Goal: Transaction & Acquisition: Download file/media

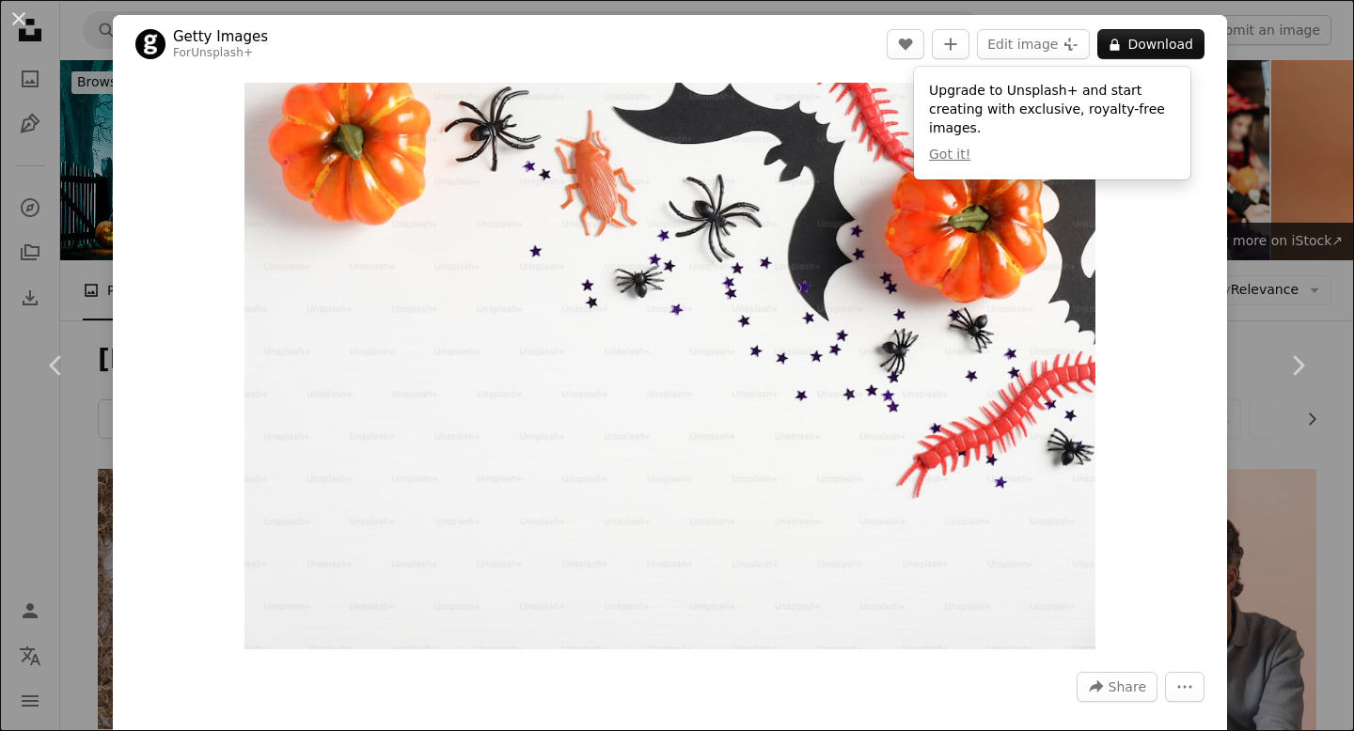
scroll to position [5880, 0]
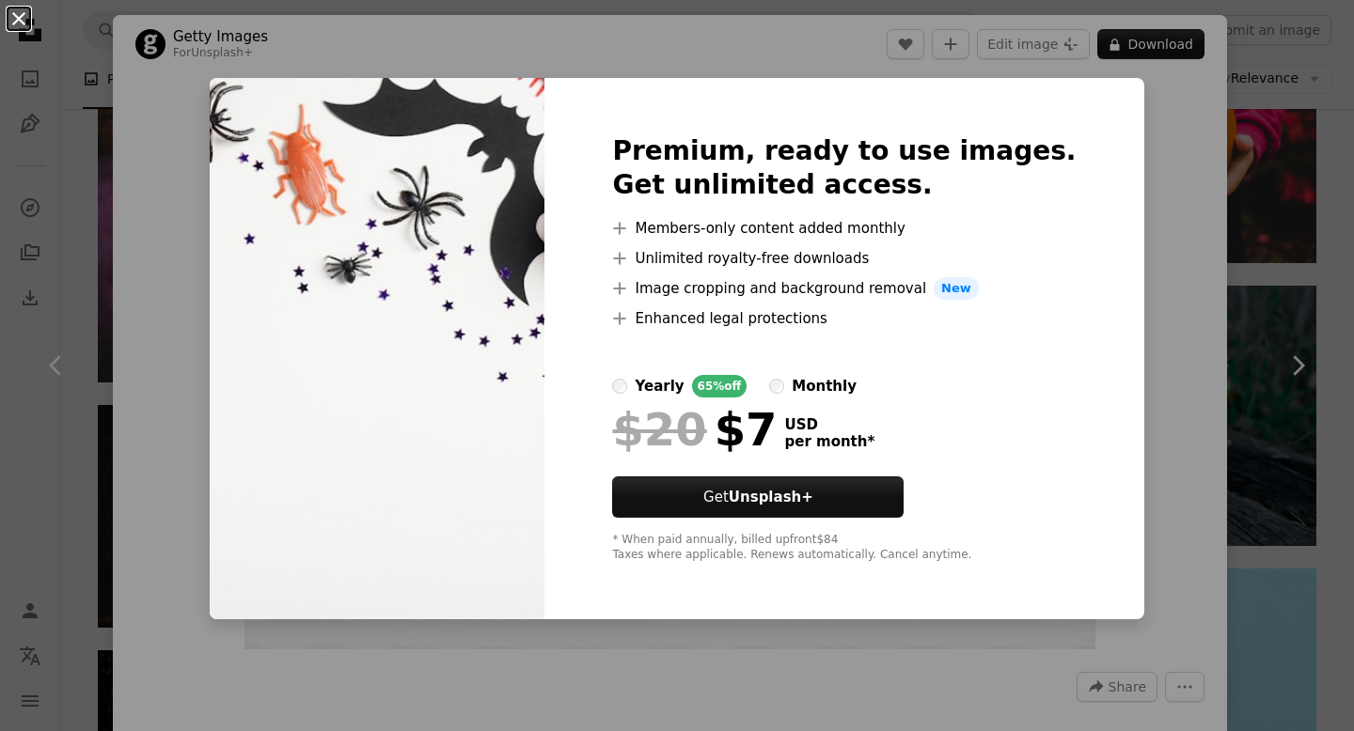
click at [28, 19] on button "An X shape" at bounding box center [19, 19] width 23 height 23
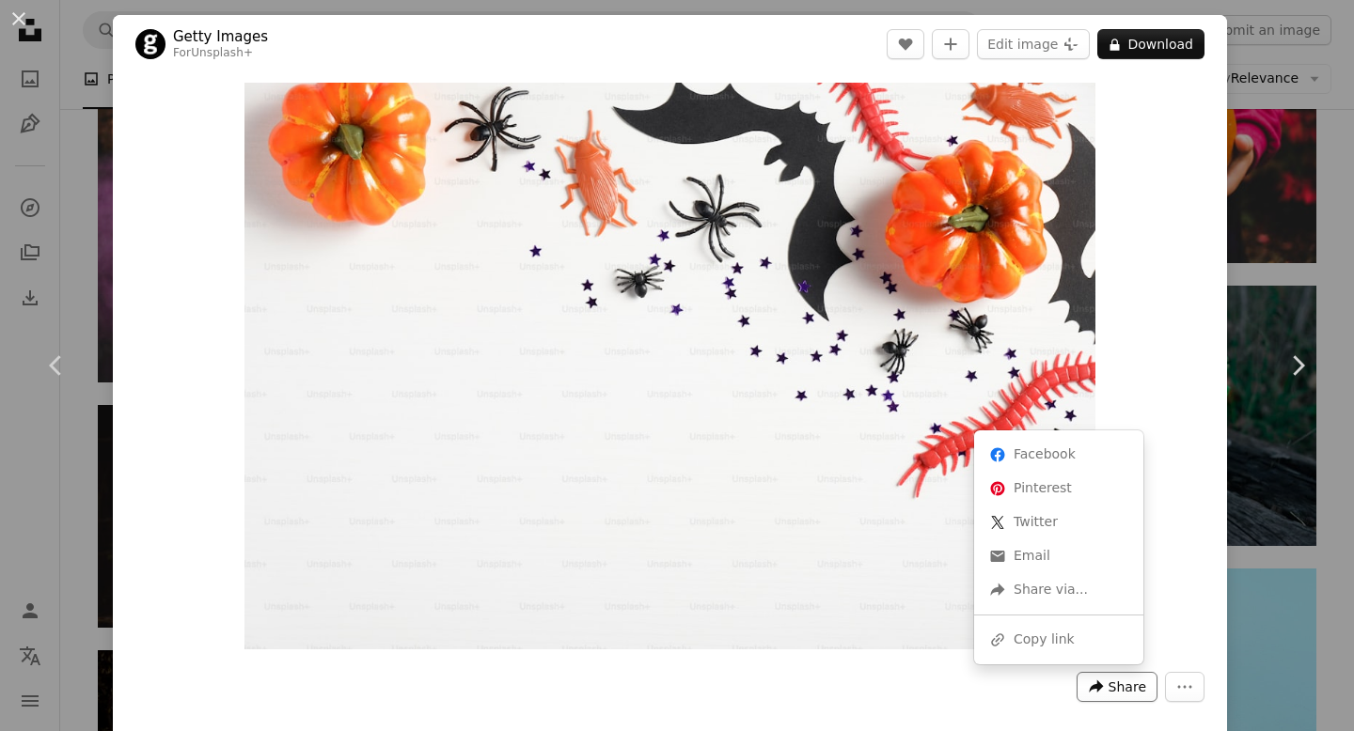
click at [1108, 688] on span "Share" at bounding box center [1127, 687] width 38 height 28
click at [1041, 640] on div "A URL sharing icon (chains) Copy link" at bounding box center [1059, 640] width 154 height 34
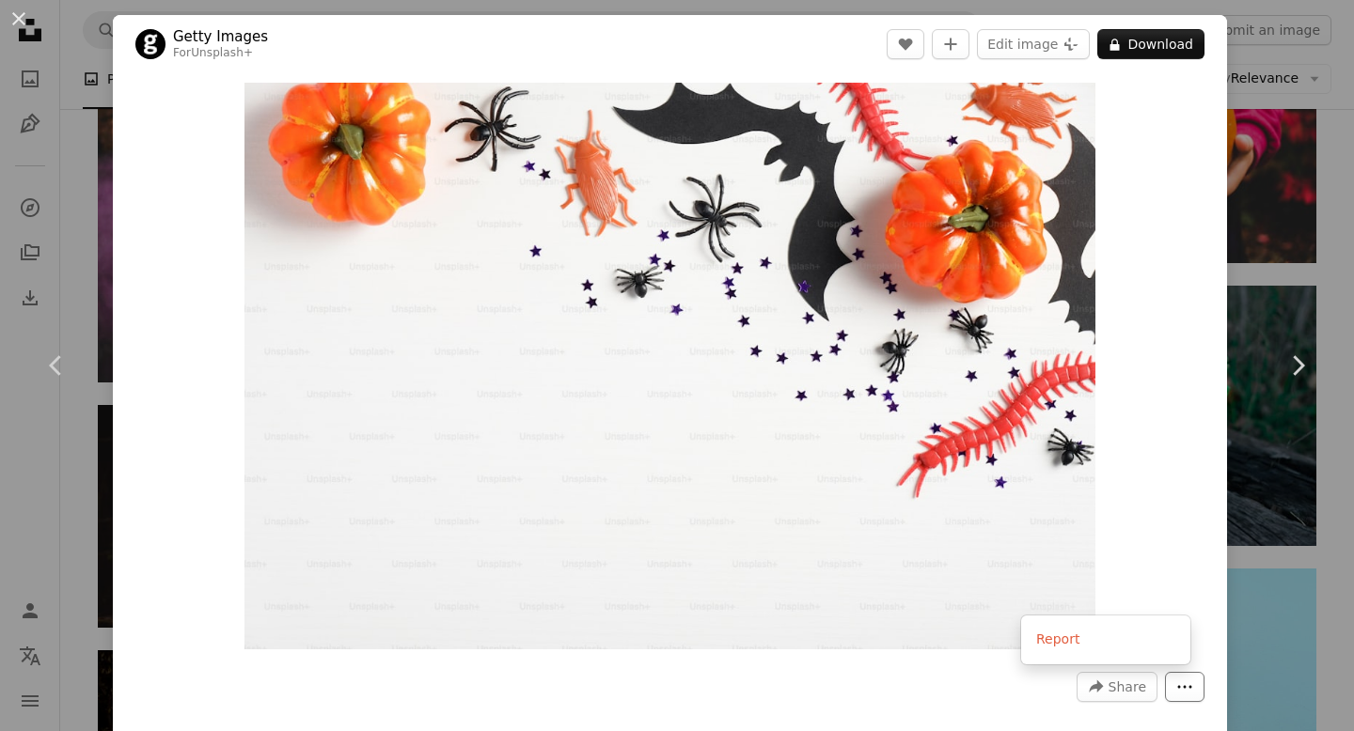
click at [1176, 688] on icon "More Actions" at bounding box center [1184, 687] width 17 height 17
click at [807, 540] on dialog "An X shape Chevron left Chevron right Getty Images For Unsplash+ A heart A plus…" at bounding box center [677, 365] width 1354 height 731
click at [1151, 48] on button "A lock Download" at bounding box center [1150, 44] width 107 height 30
